Goal: Feedback & Contribution: Leave review/rating

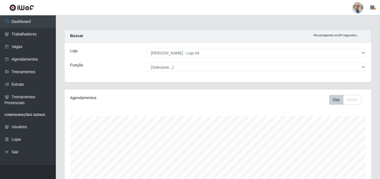
select select "251"
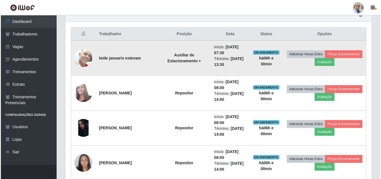
scroll to position [116, 307]
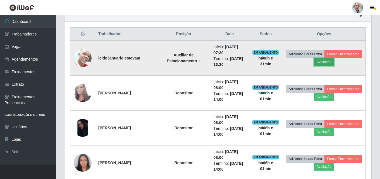
click at [334, 62] on button "Avaliação" at bounding box center [324, 62] width 20 height 8
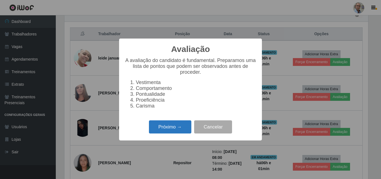
click at [158, 131] on button "Próximo →" at bounding box center [170, 126] width 42 height 13
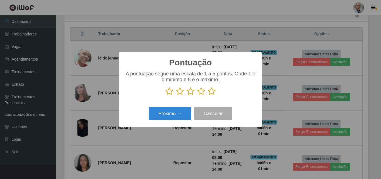
scroll to position [278915, 278727]
drag, startPoint x: 209, startPoint y: 90, endPoint x: 207, endPoint y: 96, distance: 6.0
click at [210, 90] on icon at bounding box center [212, 91] width 8 height 8
click at [208, 95] on input "radio" at bounding box center [208, 95] width 0 height 0
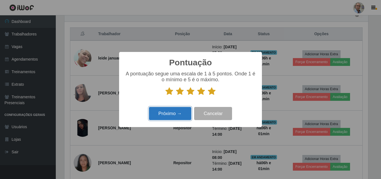
click at [176, 110] on button "Próximo →" at bounding box center [170, 113] width 42 height 13
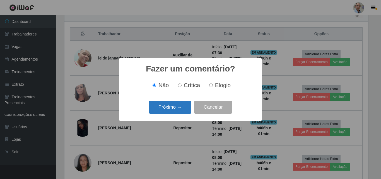
click at [183, 109] on button "Próximo →" at bounding box center [170, 107] width 42 height 13
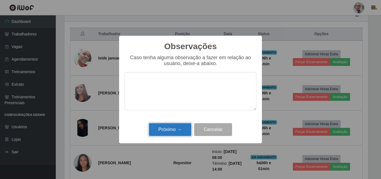
click at [170, 129] on button "Próximo →" at bounding box center [170, 129] width 42 height 13
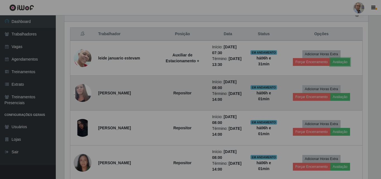
scroll to position [116, 307]
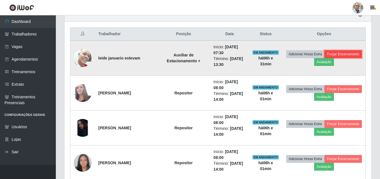
click at [324, 58] on button "Forçar Encerramento" at bounding box center [342, 54] width 37 height 8
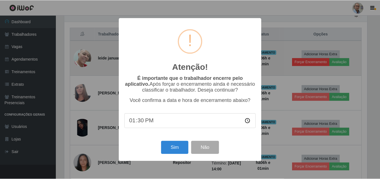
scroll to position [116, 304]
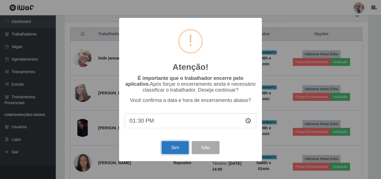
click at [167, 144] on button "Sim" at bounding box center [175, 147] width 27 height 13
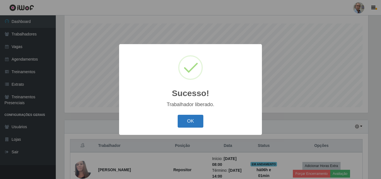
click at [202, 116] on button "OK" at bounding box center [191, 121] width 26 height 13
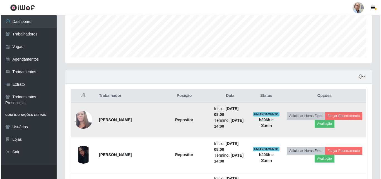
scroll to position [204, 0]
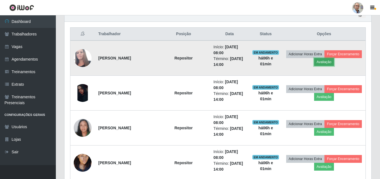
click at [334, 64] on button "Avaliação" at bounding box center [324, 62] width 20 height 8
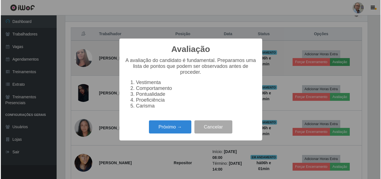
scroll to position [116, 304]
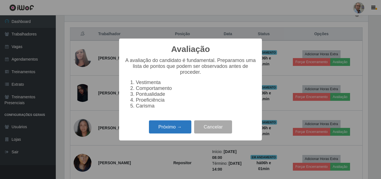
click at [177, 131] on button "Próximo →" at bounding box center [170, 126] width 42 height 13
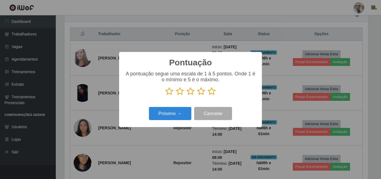
click at [212, 92] on icon at bounding box center [212, 91] width 8 height 8
click at [208, 95] on input "radio" at bounding box center [208, 95] width 0 height 0
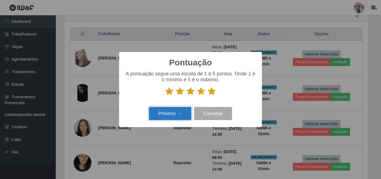
click at [157, 114] on button "Próximo →" at bounding box center [170, 113] width 42 height 13
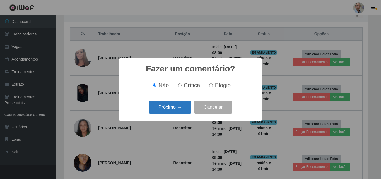
click at [170, 105] on button "Próximo →" at bounding box center [170, 107] width 42 height 13
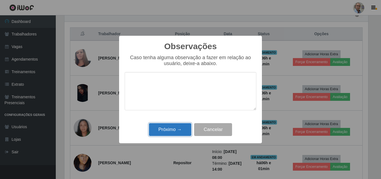
click at [167, 136] on button "Próximo →" at bounding box center [170, 129] width 42 height 13
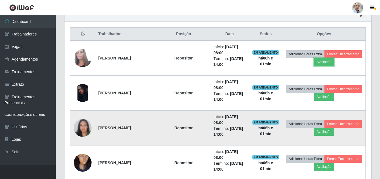
scroll to position [116, 307]
click at [334, 131] on button "Avaliação" at bounding box center [324, 132] width 20 height 8
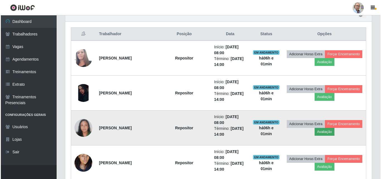
scroll to position [116, 304]
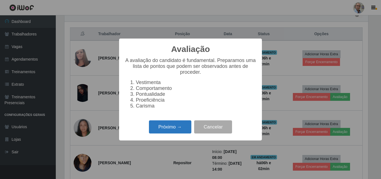
click at [170, 130] on button "Próximo →" at bounding box center [170, 126] width 42 height 13
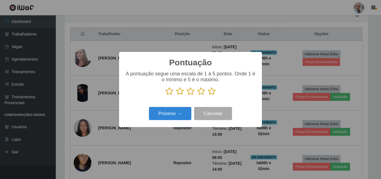
scroll to position [278915, 278727]
click at [212, 93] on icon at bounding box center [212, 91] width 8 height 8
click at [208, 95] on input "radio" at bounding box center [208, 95] width 0 height 0
click at [182, 107] on div "Próximo → Cancelar" at bounding box center [191, 113] width 132 height 16
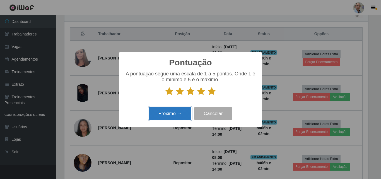
click at [176, 110] on button "Próximo →" at bounding box center [170, 113] width 42 height 13
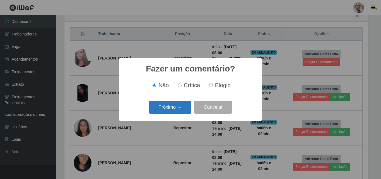
click at [177, 106] on button "Próximo →" at bounding box center [170, 107] width 42 height 13
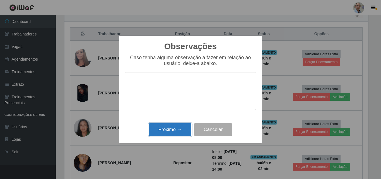
click at [171, 131] on button "Próximo →" at bounding box center [170, 129] width 42 height 13
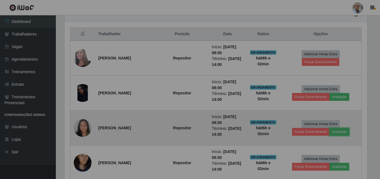
scroll to position [116, 307]
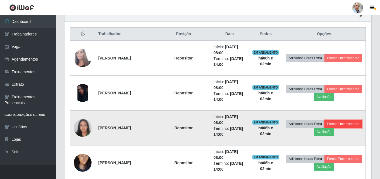
click at [324, 128] on button "Forçar Encerramento" at bounding box center [342, 124] width 37 height 8
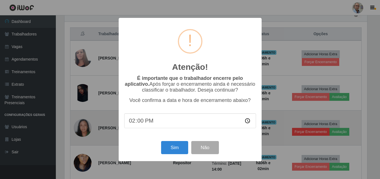
scroll to position [0, 0]
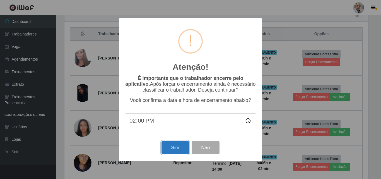
click at [176, 146] on button "Sim" at bounding box center [175, 147] width 27 height 13
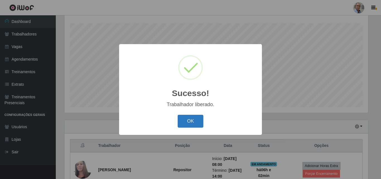
click at [194, 123] on button "OK" at bounding box center [191, 121] width 26 height 13
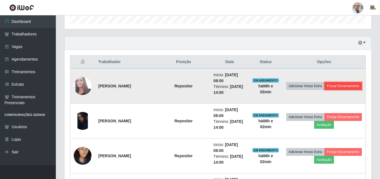
click at [324, 90] on button "Forçar Encerramento" at bounding box center [342, 86] width 37 height 8
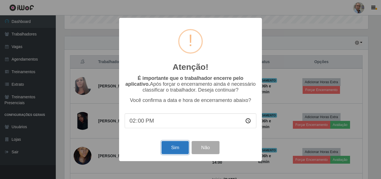
click at [169, 151] on button "Sim" at bounding box center [175, 147] width 27 height 13
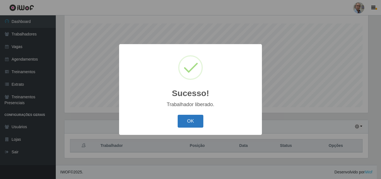
click at [201, 117] on button "OK" at bounding box center [191, 121] width 26 height 13
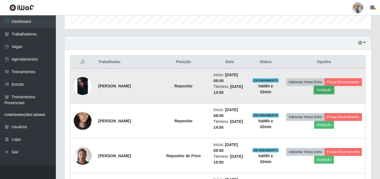
click at [334, 91] on button "Avaliação" at bounding box center [324, 90] width 20 height 8
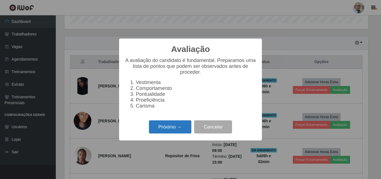
click at [167, 133] on button "Próximo →" at bounding box center [170, 126] width 42 height 13
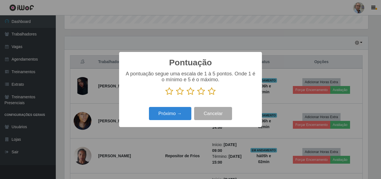
click at [213, 92] on icon at bounding box center [212, 91] width 8 height 8
click at [208, 95] on input "radio" at bounding box center [208, 95] width 0 height 0
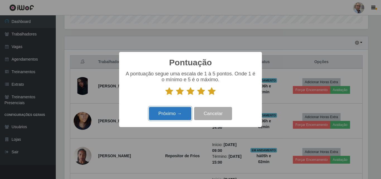
click at [179, 109] on button "Próximo →" at bounding box center [170, 113] width 42 height 13
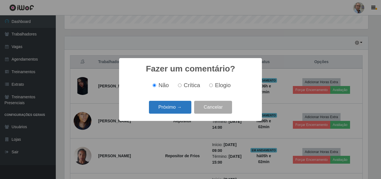
click at [178, 109] on button "Próximo →" at bounding box center [170, 107] width 42 height 13
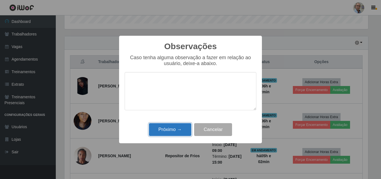
click at [166, 134] on button "Próximo →" at bounding box center [170, 129] width 42 height 13
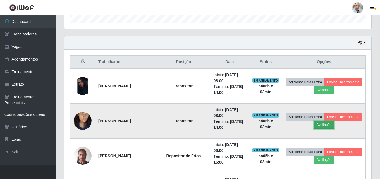
click at [334, 125] on button "Avaliação" at bounding box center [324, 125] width 20 height 8
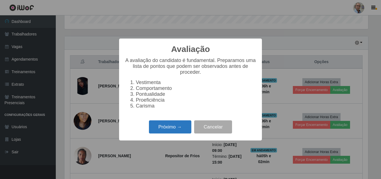
click at [173, 131] on button "Próximo →" at bounding box center [170, 126] width 42 height 13
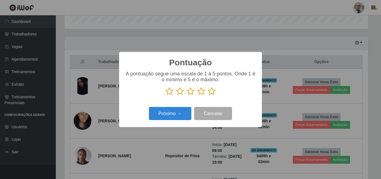
click at [212, 92] on icon at bounding box center [212, 91] width 8 height 8
click at [208, 95] on input "radio" at bounding box center [208, 95] width 0 height 0
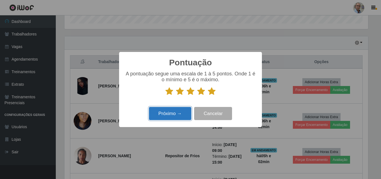
click at [175, 109] on button "Próximo →" at bounding box center [170, 113] width 42 height 13
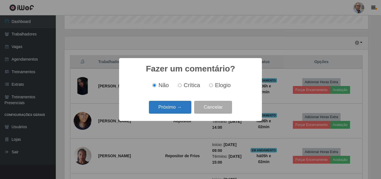
click at [172, 109] on button "Próximo →" at bounding box center [170, 107] width 42 height 13
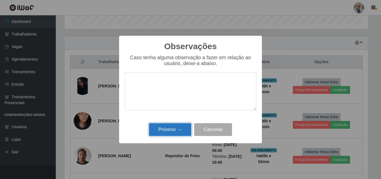
click at [168, 131] on button "Próximo →" at bounding box center [170, 129] width 42 height 13
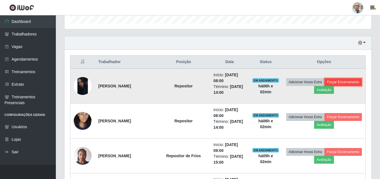
click at [324, 86] on button "Forçar Encerramento" at bounding box center [342, 82] width 37 height 8
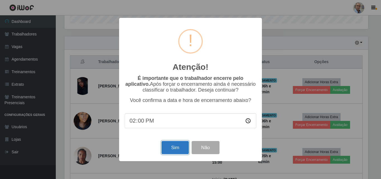
click at [172, 148] on button "Sim" at bounding box center [175, 147] width 27 height 13
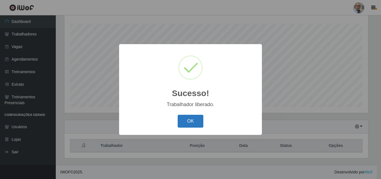
click at [198, 119] on button "OK" at bounding box center [191, 121] width 26 height 13
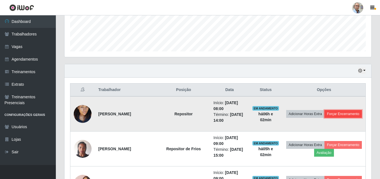
click at [324, 118] on button "Forçar Encerramento" at bounding box center [342, 114] width 37 height 8
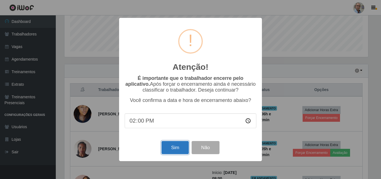
click at [174, 151] on button "Sim" at bounding box center [175, 147] width 27 height 13
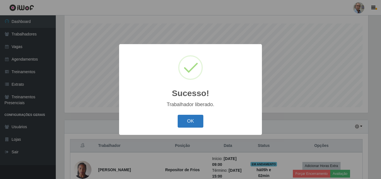
click at [194, 123] on button "OK" at bounding box center [191, 121] width 26 height 13
